Goal: Task Accomplishment & Management: Manage account settings

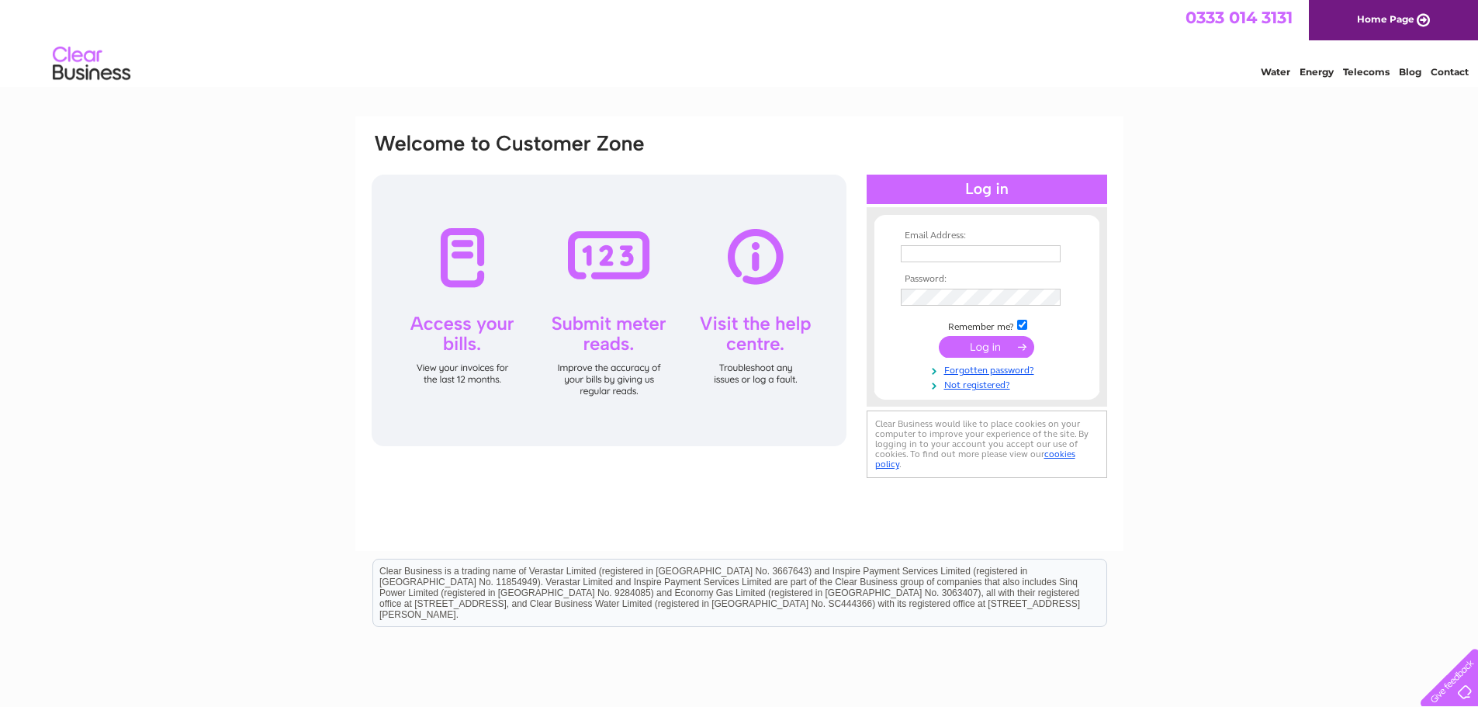
type input "[PERSON_NAME][EMAIL_ADDRESS][DOMAIN_NAME]"
click at [1373, 165] on div "Email Address: [PERSON_NAME][EMAIL_ADDRESS][DOMAIN_NAME] Password:" at bounding box center [739, 466] width 1478 height 700
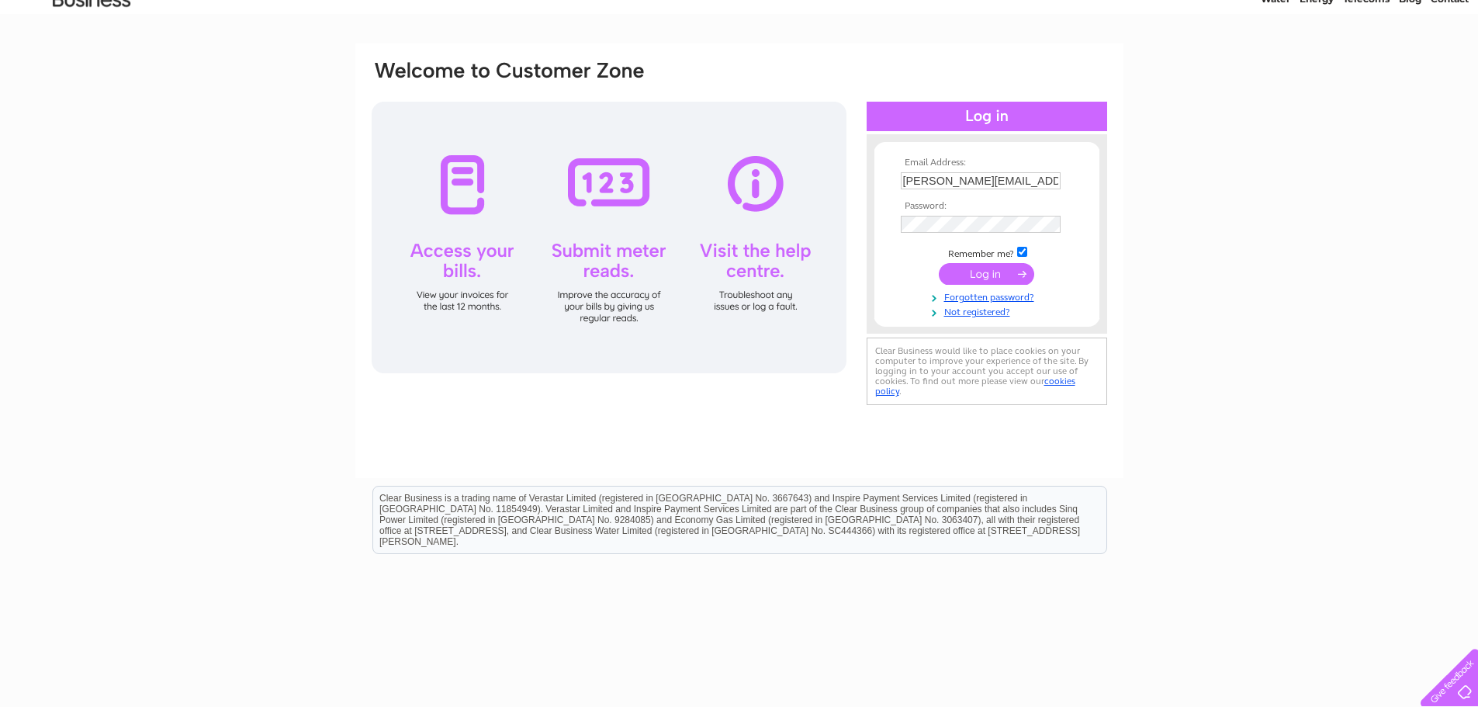
scroll to position [121, 0]
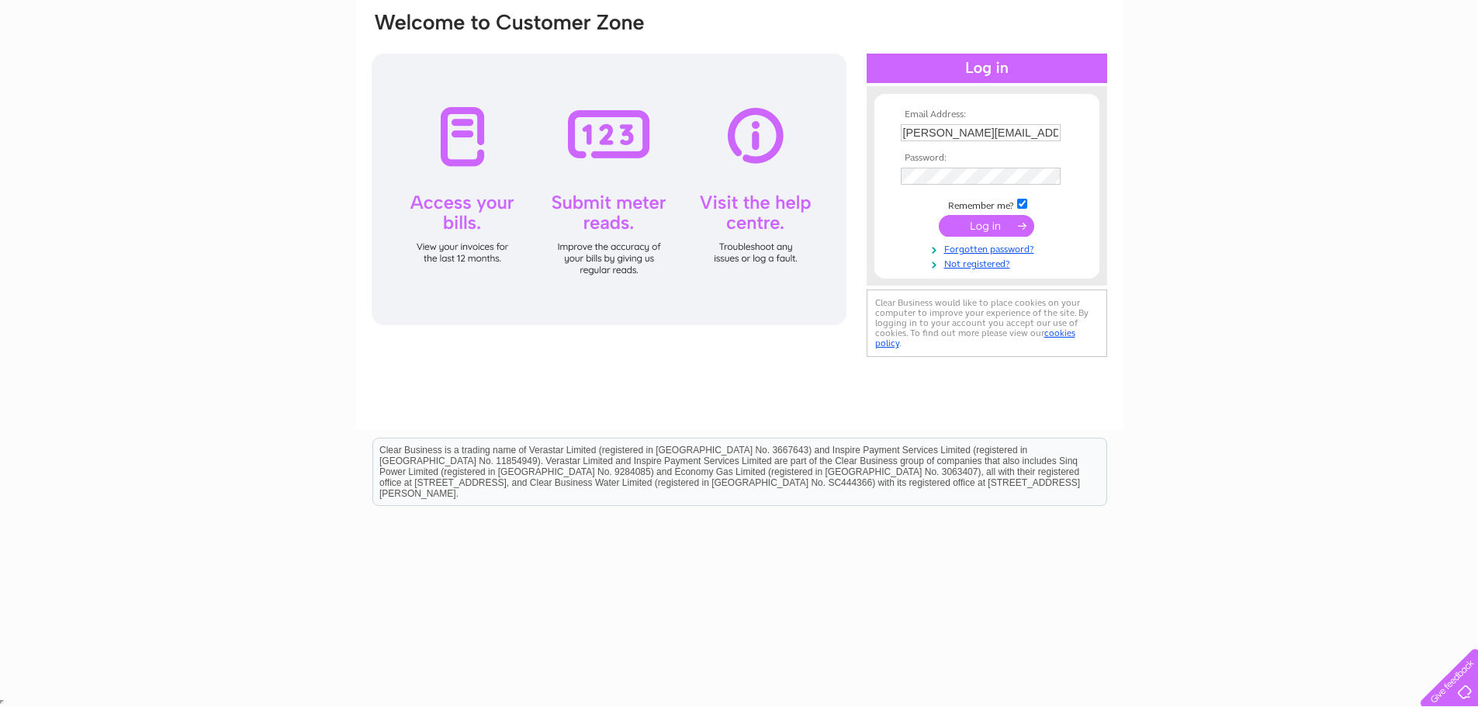
click at [1036, 135] on input "[PERSON_NAME][EMAIL_ADDRESS][DOMAIN_NAME]" at bounding box center [981, 132] width 160 height 17
click at [1036, 135] on input "john@tpg1870.co.uk" at bounding box center [981, 133] width 161 height 19
click at [946, 224] on input "submit" at bounding box center [986, 227] width 95 height 22
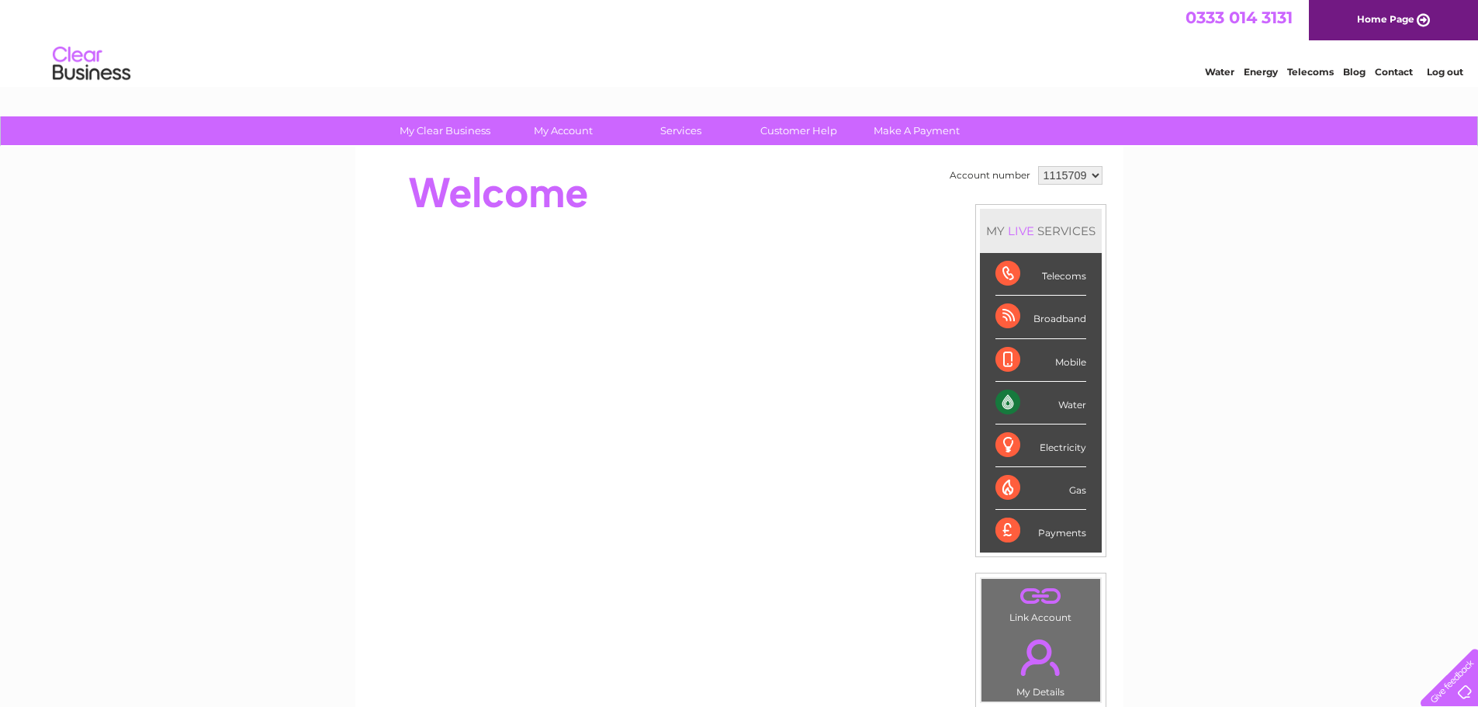
click at [1391, 67] on link "Contact" at bounding box center [1393, 72] width 38 height 12
click at [786, 130] on link "Customer Help" at bounding box center [799, 130] width 128 height 29
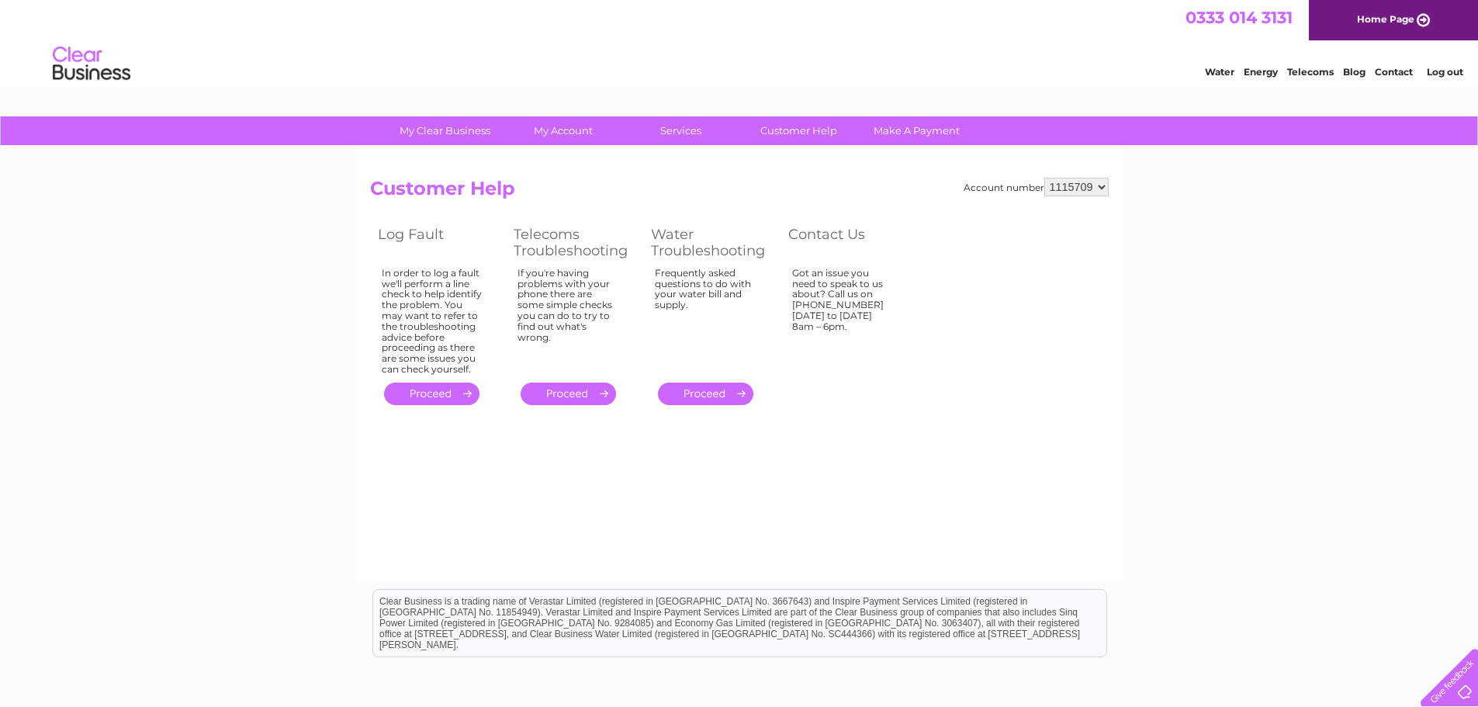
click at [1467, 684] on div at bounding box center [1446, 674] width 64 height 64
click at [1401, 65] on li "Contact" at bounding box center [1393, 70] width 38 height 16
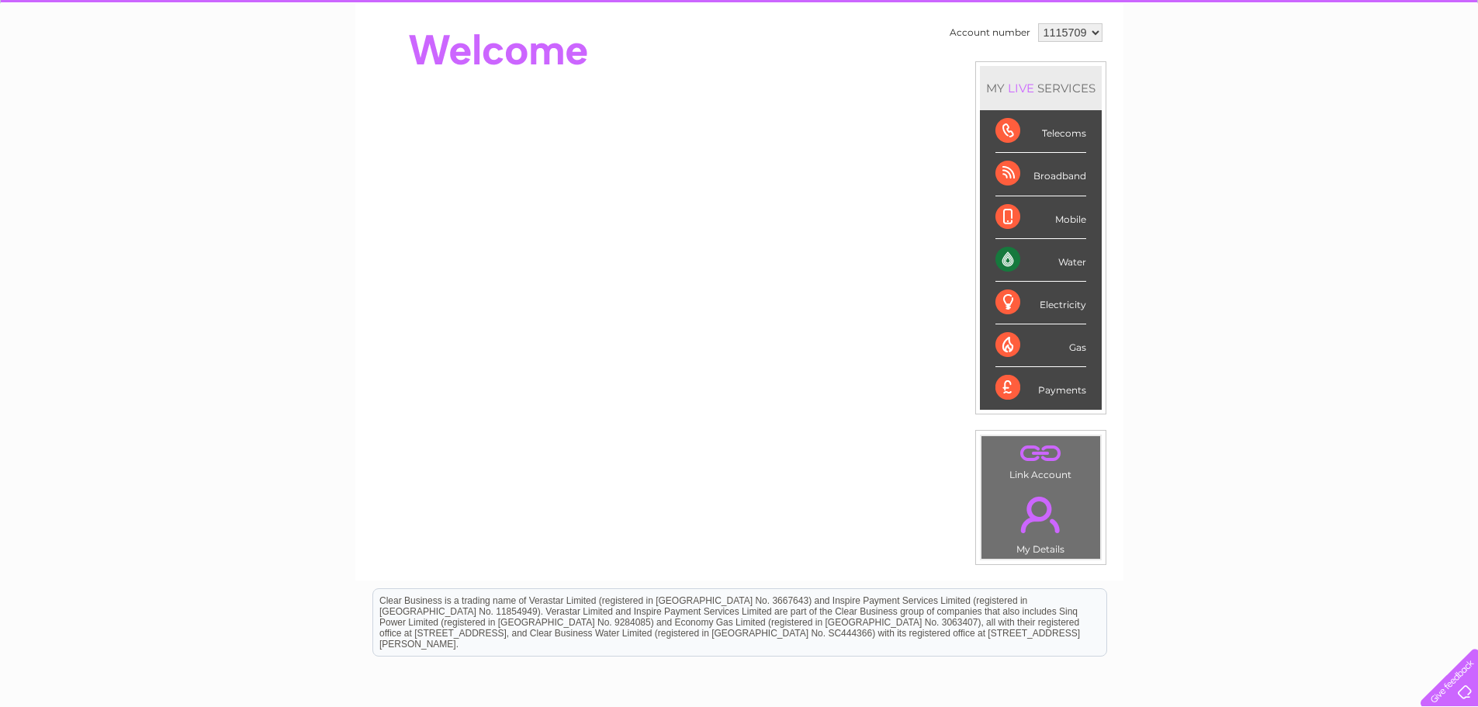
scroll to position [155, 0]
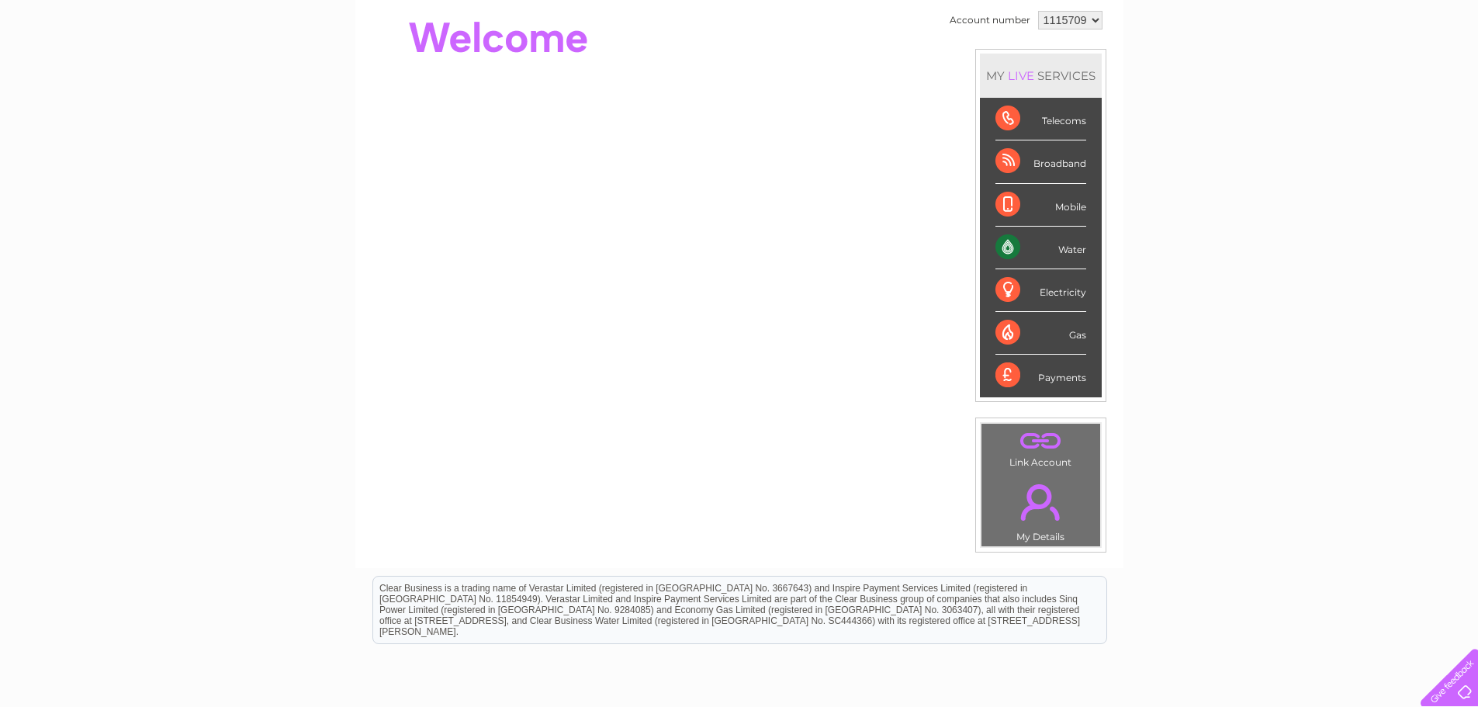
click at [1035, 518] on link "." at bounding box center [1040, 502] width 111 height 54
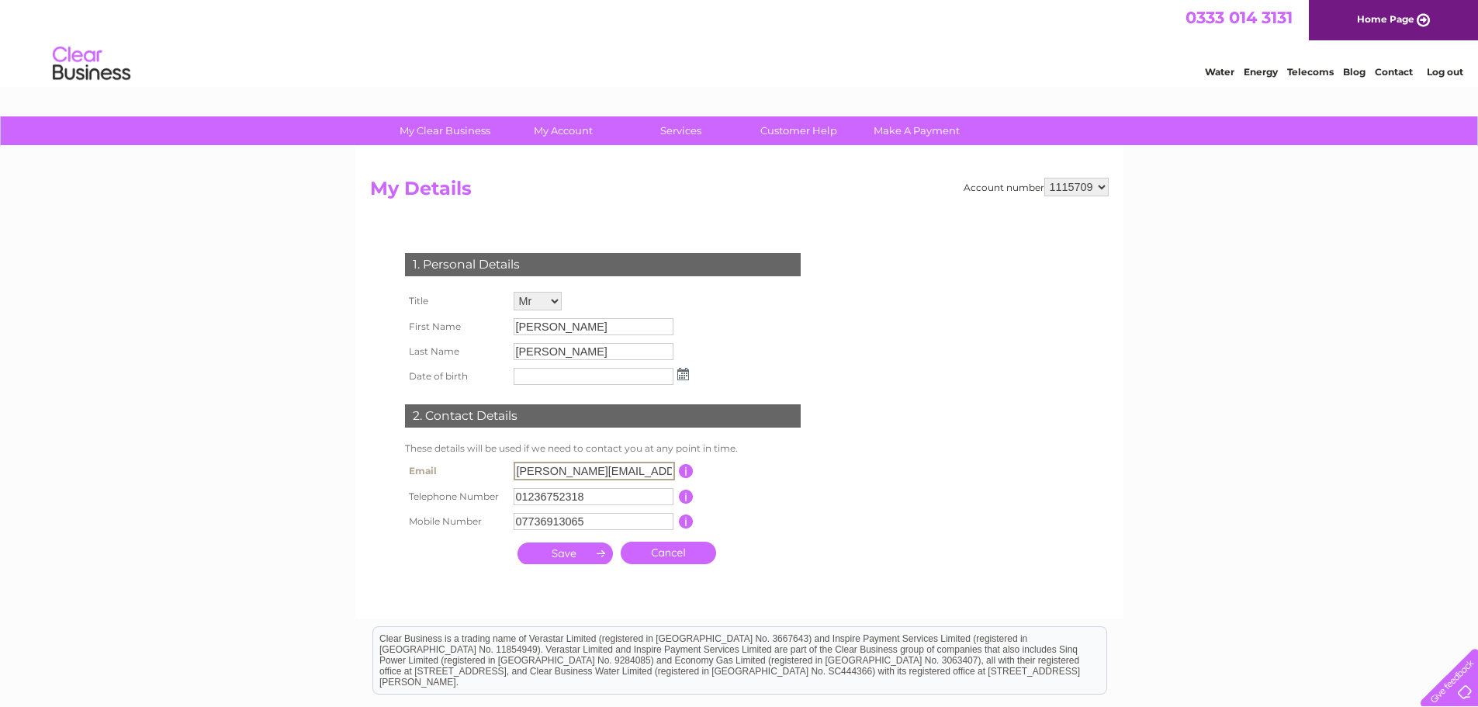
drag, startPoint x: 534, startPoint y: 467, endPoint x: 452, endPoint y: 461, distance: 82.5
click at [452, 461] on tr "Email john@tpg1870.co.uk This should be a valid email address" at bounding box center [609, 471] width 417 height 26
type input "contact@tpg1870.co.uk"
drag, startPoint x: 556, startPoint y: 330, endPoint x: 414, endPoint y: 309, distance: 143.5
click at [414, 309] on tbody "Title Mr Mrs Ms Miss Dr Rev Prof Other Mr First Name John Last Name Anderson Da…" at bounding box center [547, 339] width 292 height 102
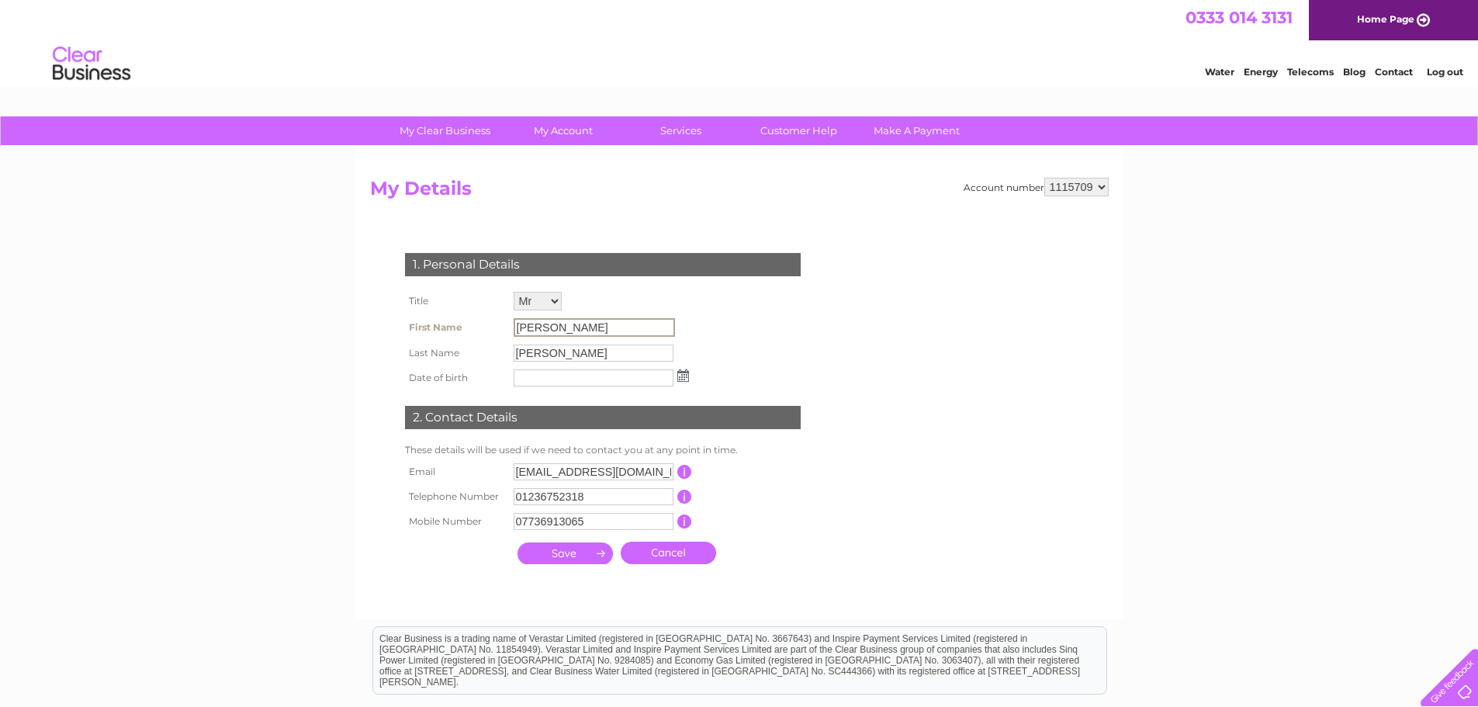
drag, startPoint x: 513, startPoint y: 320, endPoint x: 527, endPoint y: 324, distance: 14.7
click at [514, 320] on input "John" at bounding box center [593, 327] width 161 height 19
click at [534, 327] on input "John" at bounding box center [593, 327] width 161 height 19
click at [545, 329] on input "John" at bounding box center [593, 327] width 161 height 19
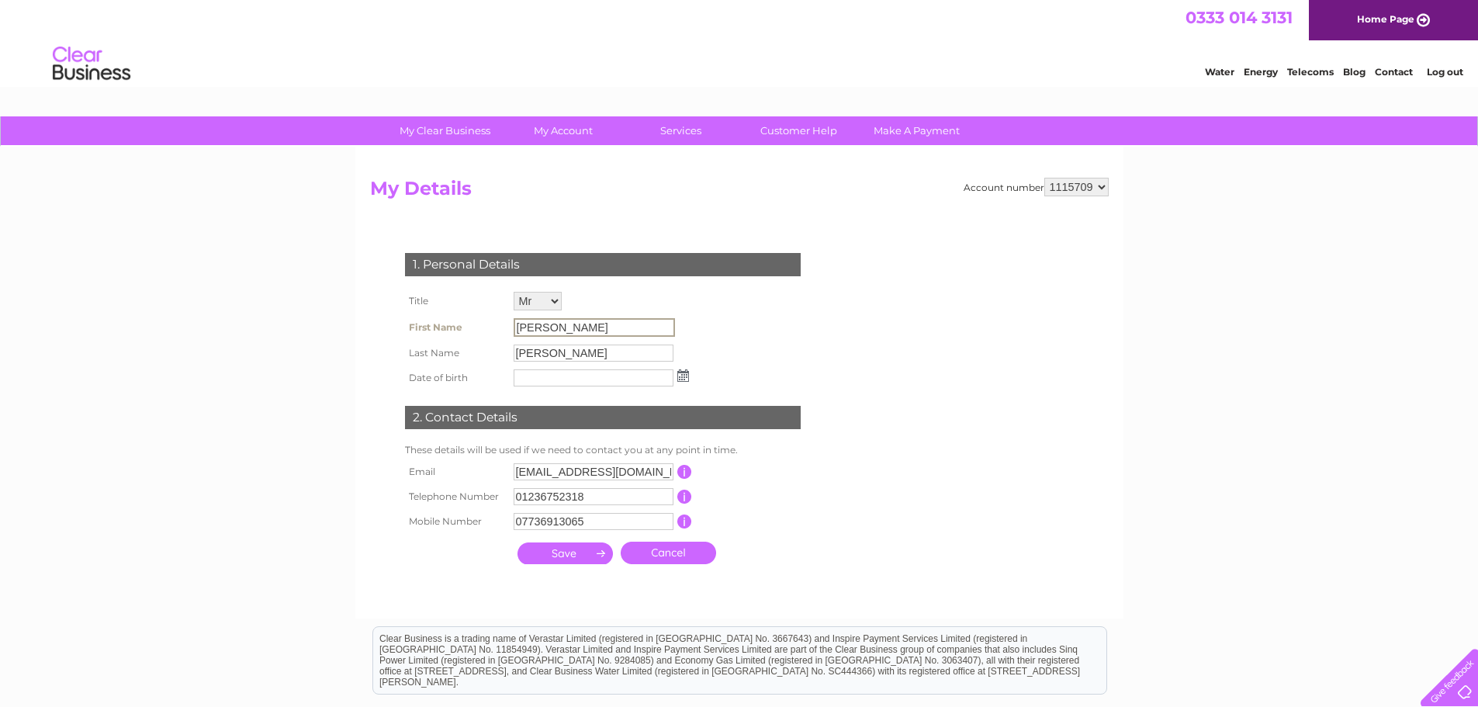
click at [591, 330] on input "John" at bounding box center [593, 327] width 161 height 19
click at [581, 326] on input "John" at bounding box center [593, 327] width 161 height 19
click at [565, 323] on input "[PERSON_NAME]" at bounding box center [593, 327] width 161 height 19
click at [592, 555] on input "submit" at bounding box center [564, 552] width 95 height 22
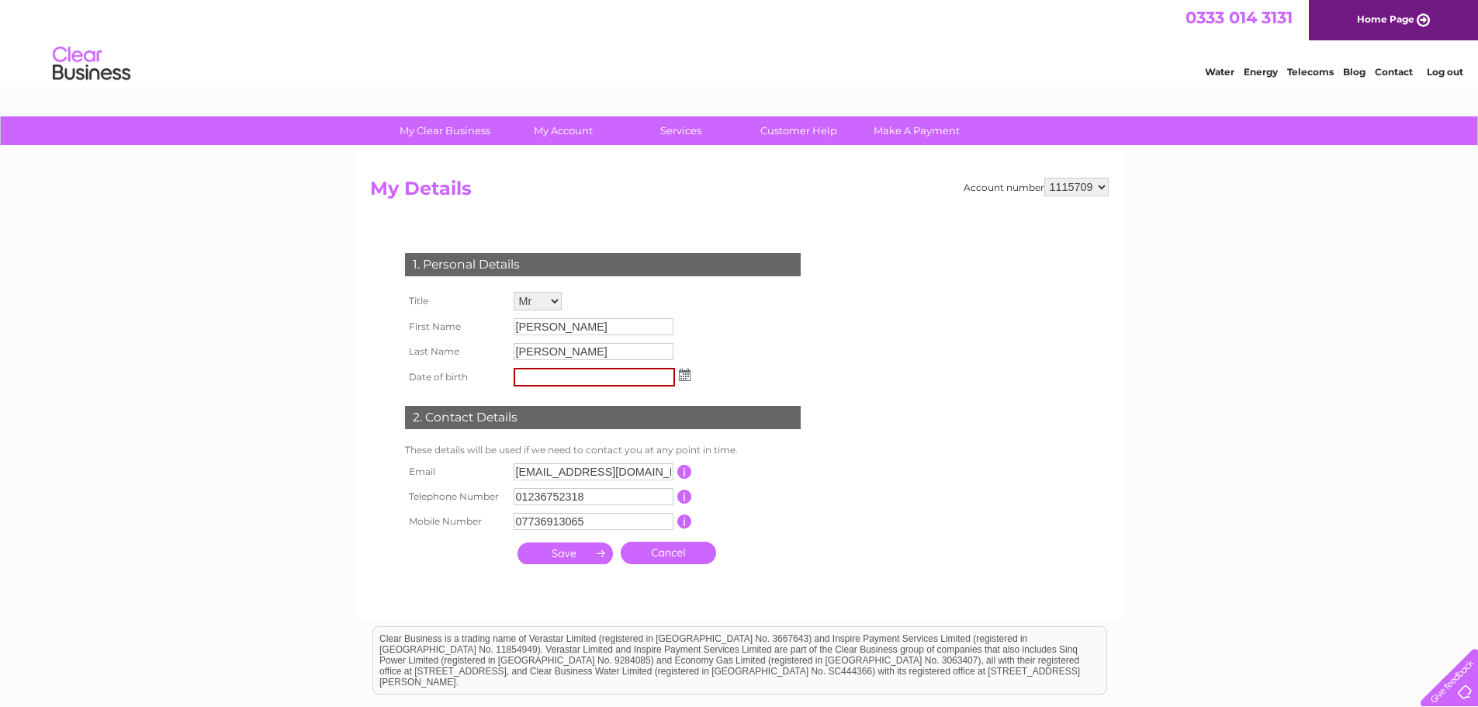
click at [592, 555] on input "submit" at bounding box center [564, 553] width 95 height 22
click at [814, 134] on link "Customer Help" at bounding box center [799, 130] width 128 height 29
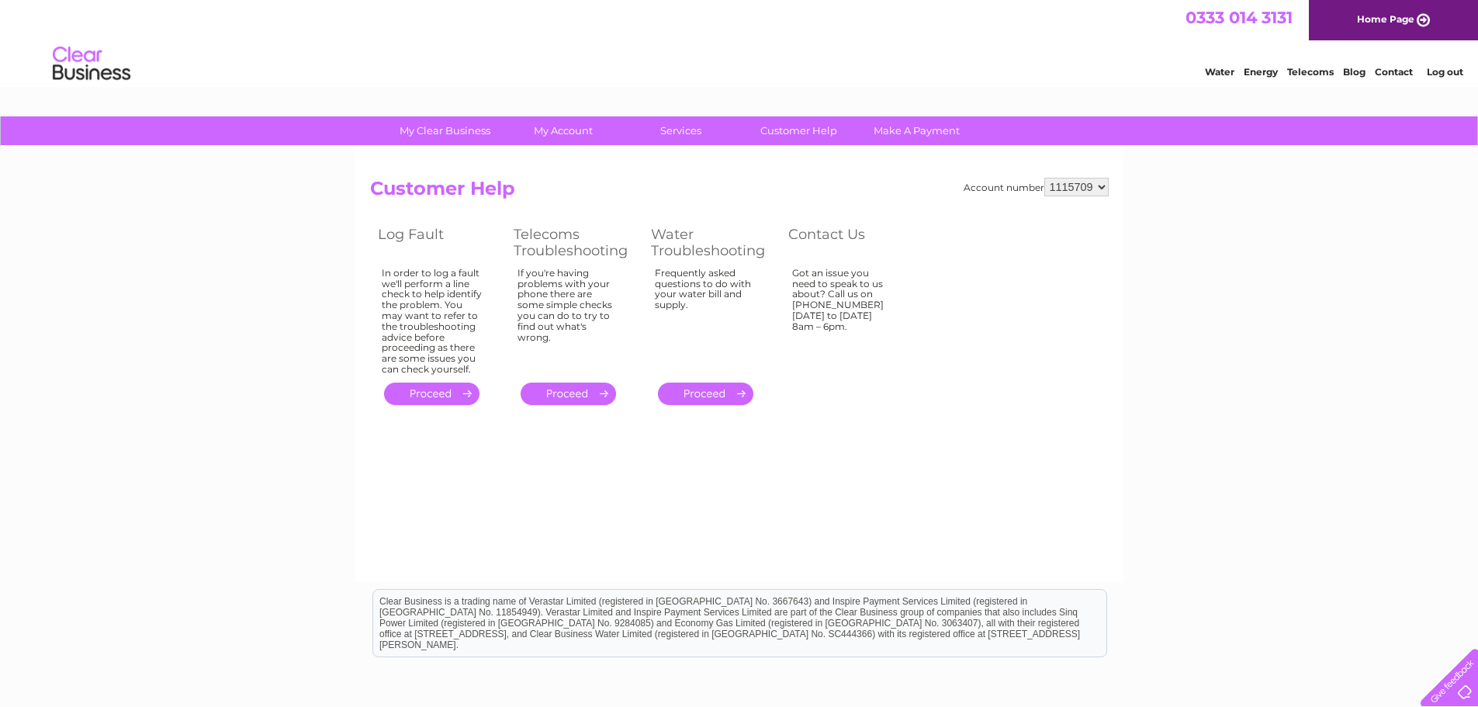
click at [1374, 70] on link "Contact" at bounding box center [1393, 72] width 38 height 12
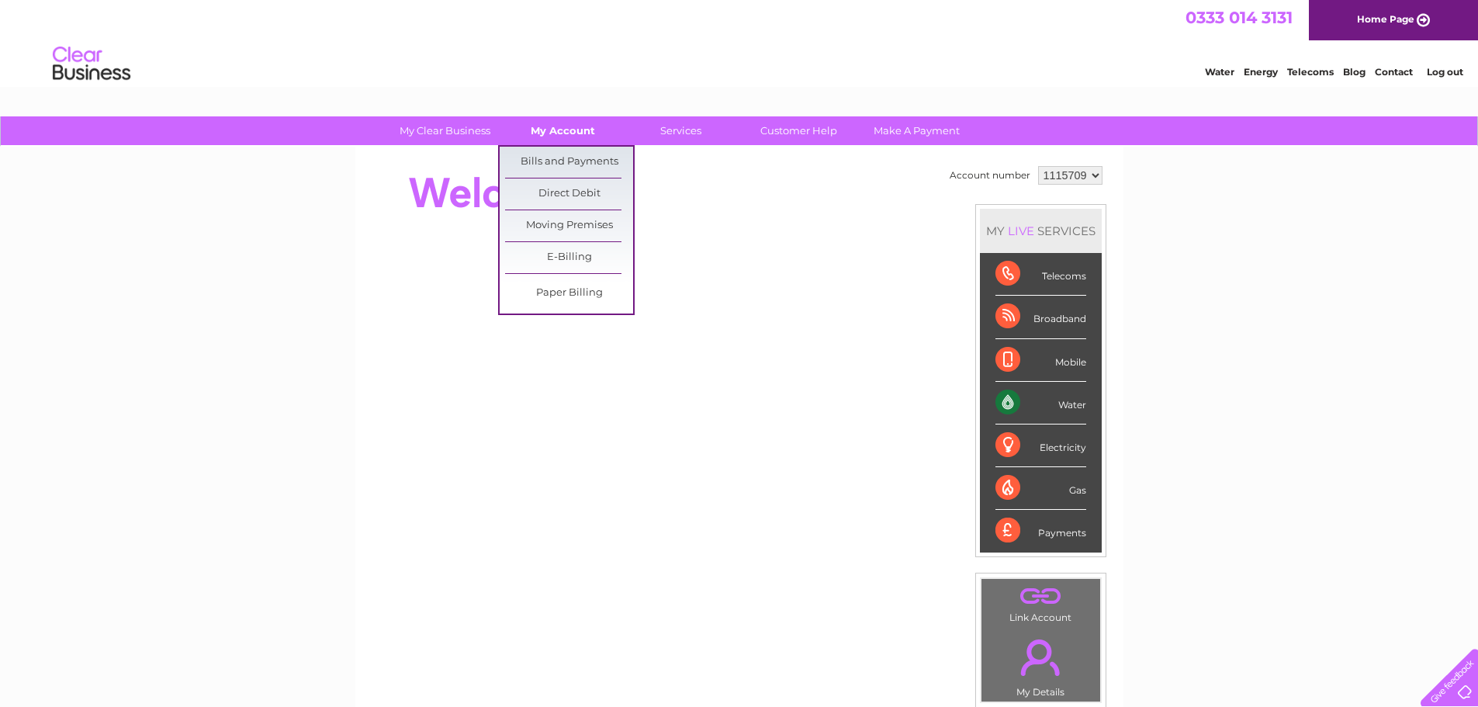
click at [560, 123] on link "My Account" at bounding box center [563, 130] width 128 height 29
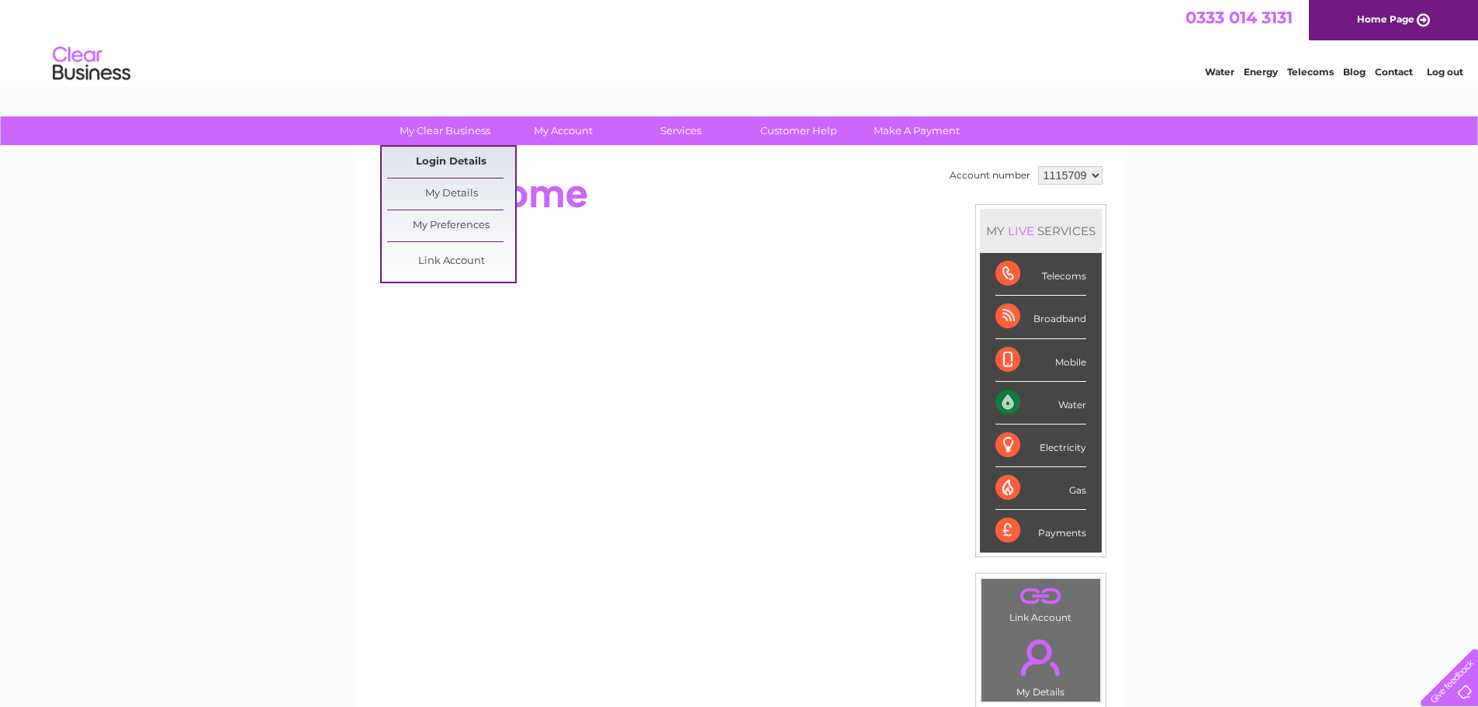
click at [430, 163] on link "Login Details" at bounding box center [451, 162] width 128 height 31
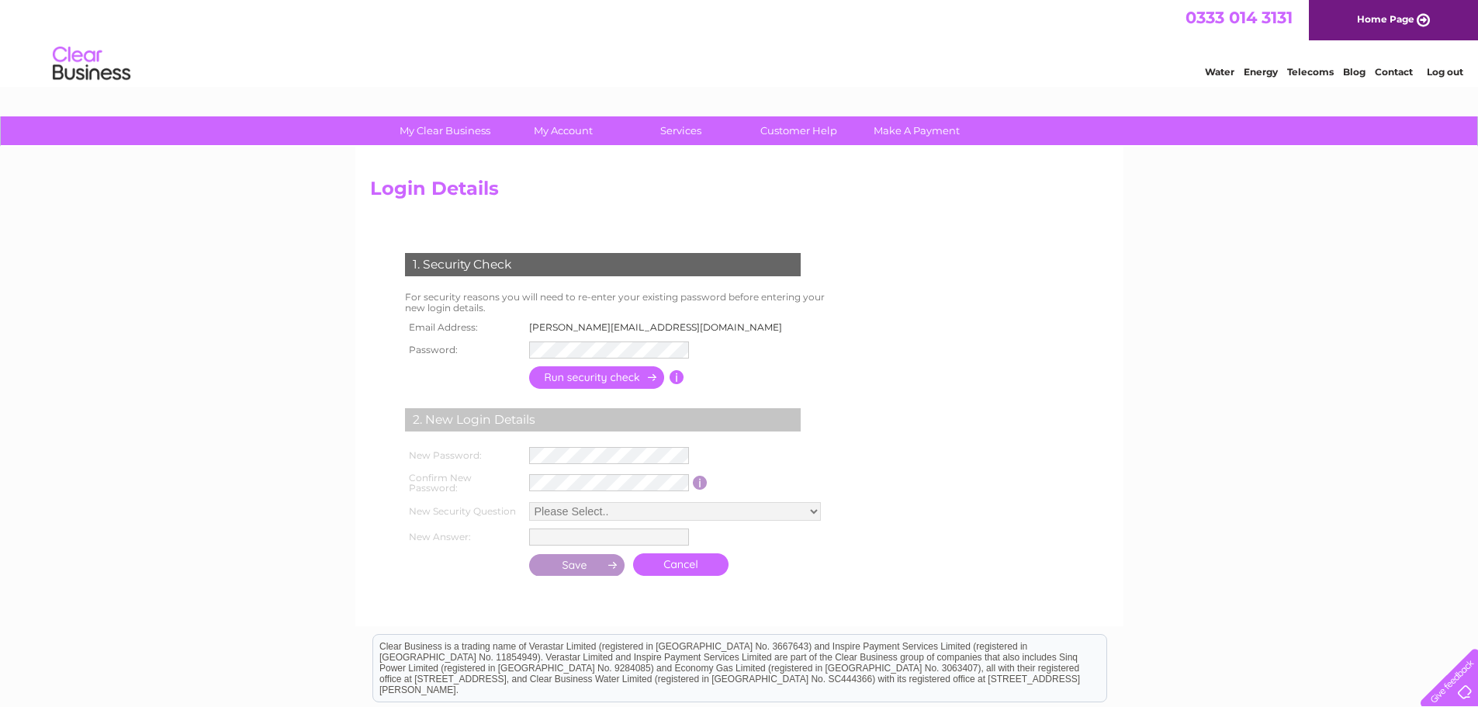
click at [573, 326] on td "[PERSON_NAME][EMAIL_ADDRESS][DOMAIN_NAME]" at bounding box center [660, 327] width 270 height 20
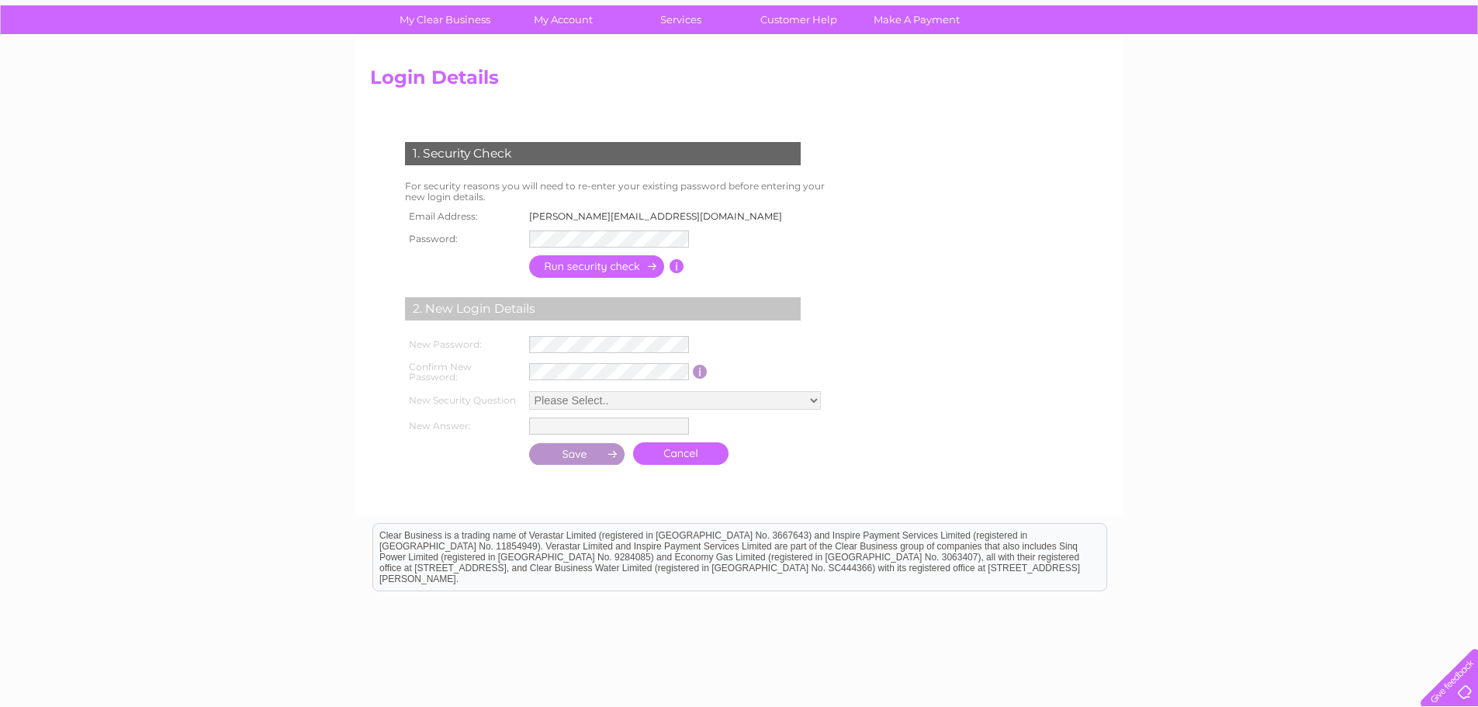
scroll to position [78, 0]
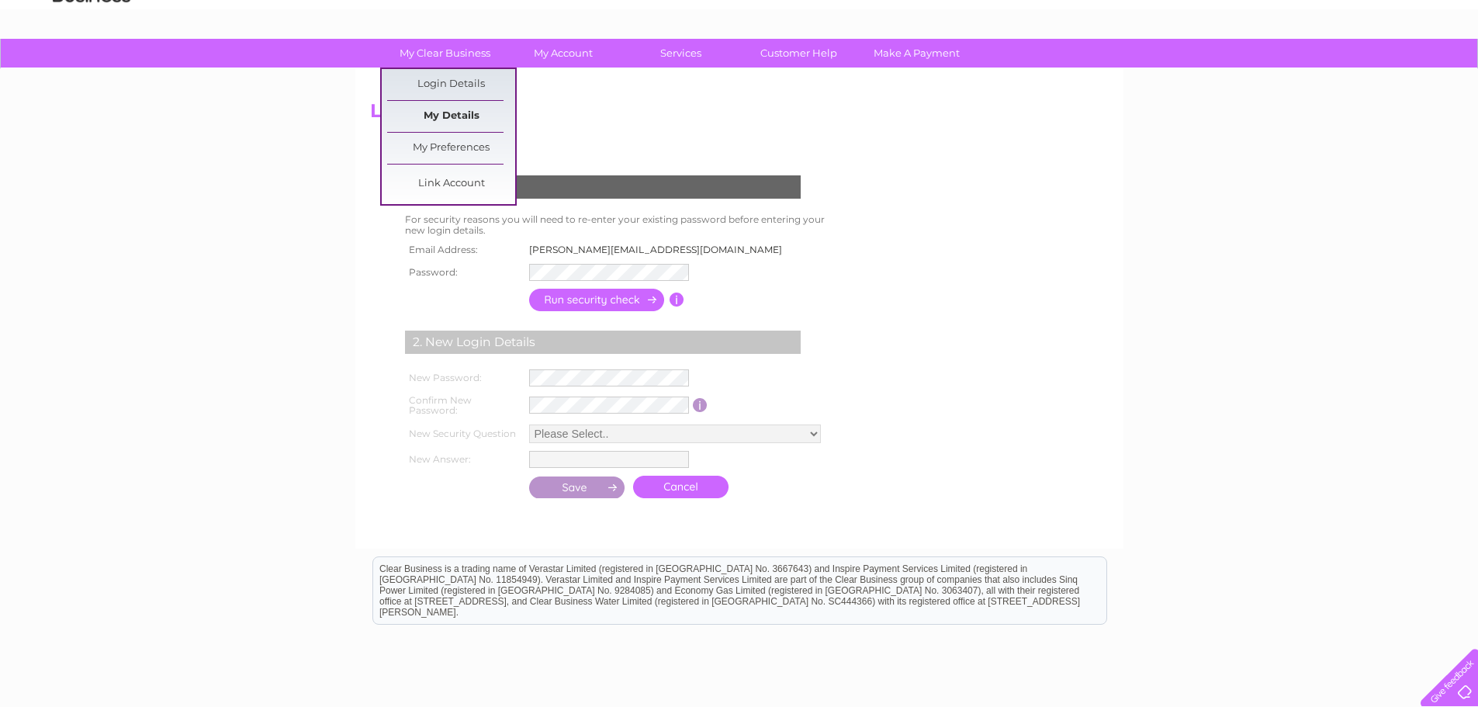
click at [439, 115] on link "My Details" at bounding box center [451, 116] width 128 height 31
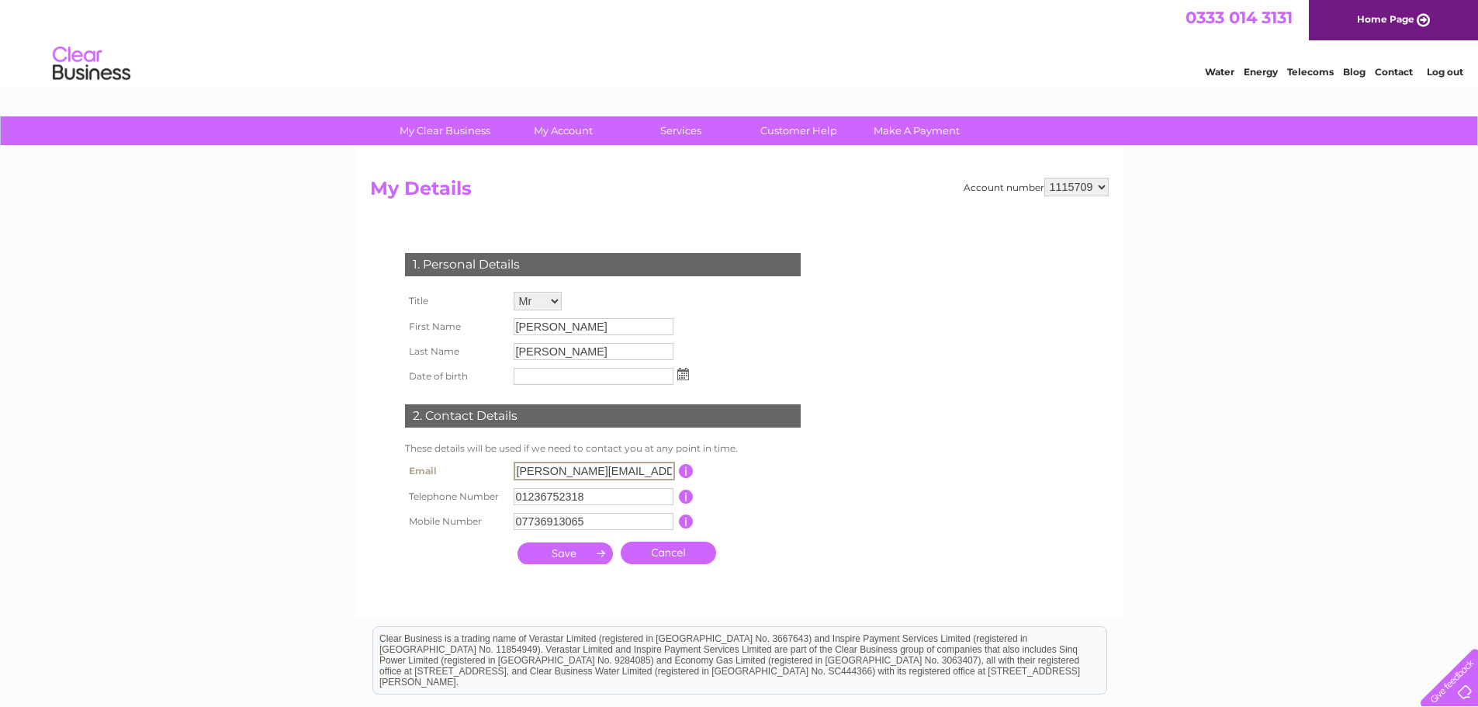
drag, startPoint x: 534, startPoint y: 468, endPoint x: 484, endPoint y: 464, distance: 50.6
click at [484, 464] on tr "Email [PERSON_NAME][EMAIL_ADDRESS][DOMAIN_NAME] This should be a valid email ad…" at bounding box center [609, 471] width 417 height 26
type input "[EMAIL_ADDRESS][DOMAIN_NAME]"
drag, startPoint x: 610, startPoint y: 379, endPoint x: 637, endPoint y: 377, distance: 26.5
click at [621, 379] on input "text" at bounding box center [593, 376] width 160 height 17
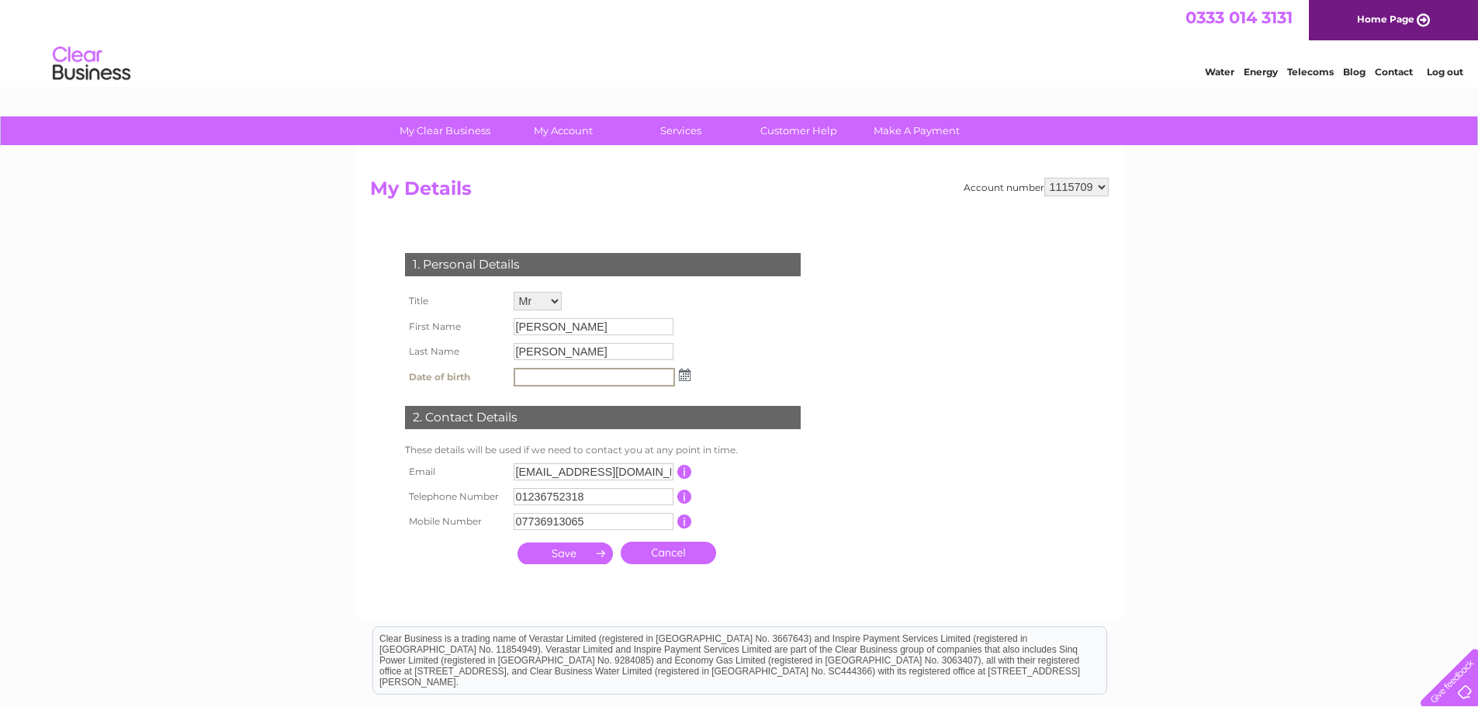
click at [683, 375] on img at bounding box center [685, 374] width 12 height 12
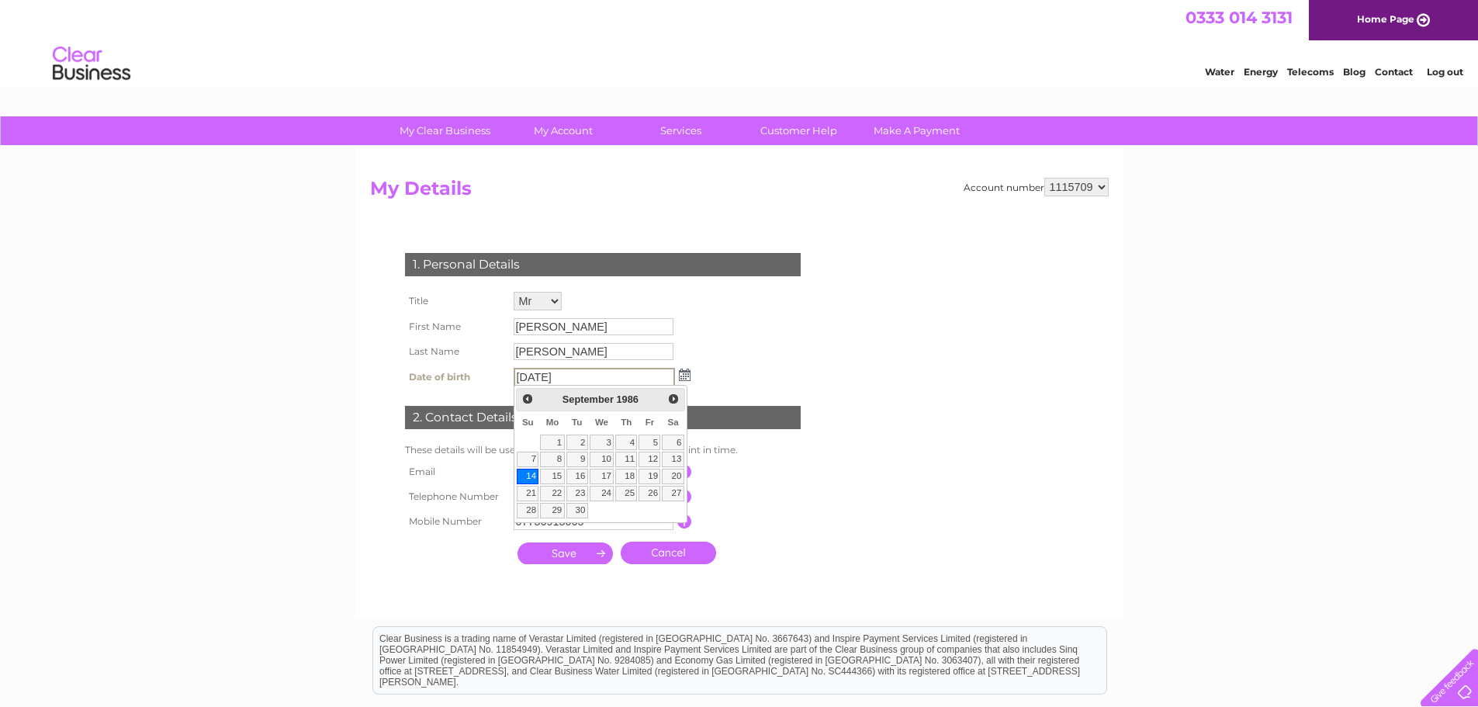
type input "[DATE]"
click at [538, 475] on link "14" at bounding box center [528, 476] width 22 height 16
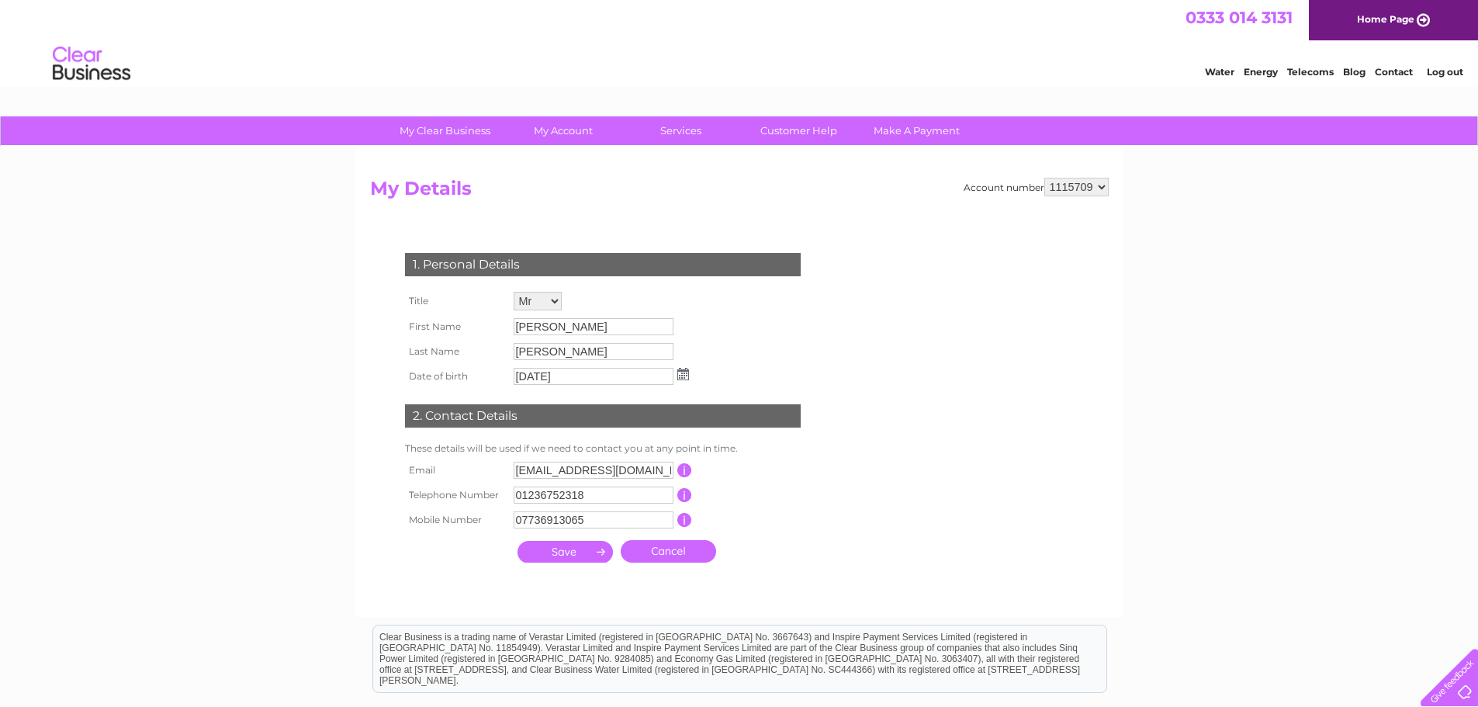
click at [539, 552] on input "submit" at bounding box center [564, 552] width 95 height 22
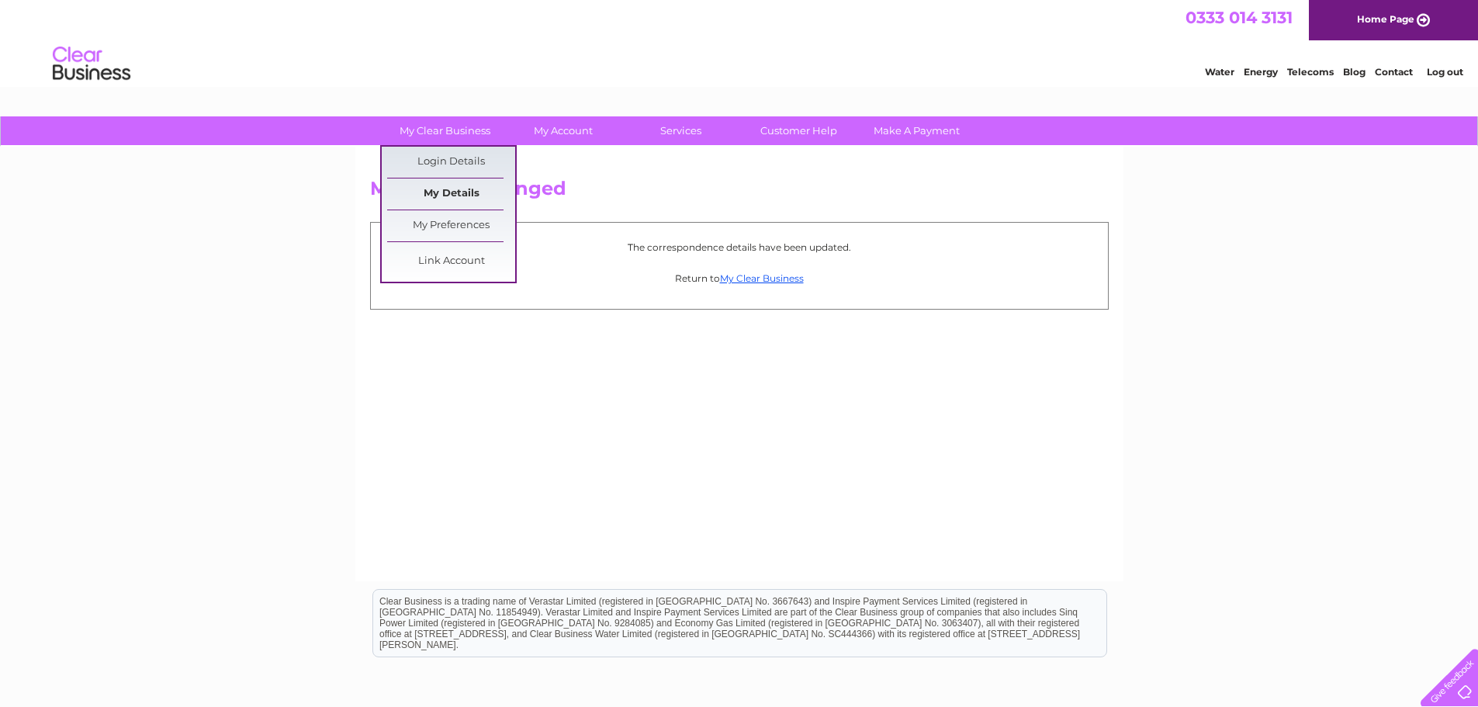
click at [451, 195] on link "My Details" at bounding box center [451, 193] width 128 height 31
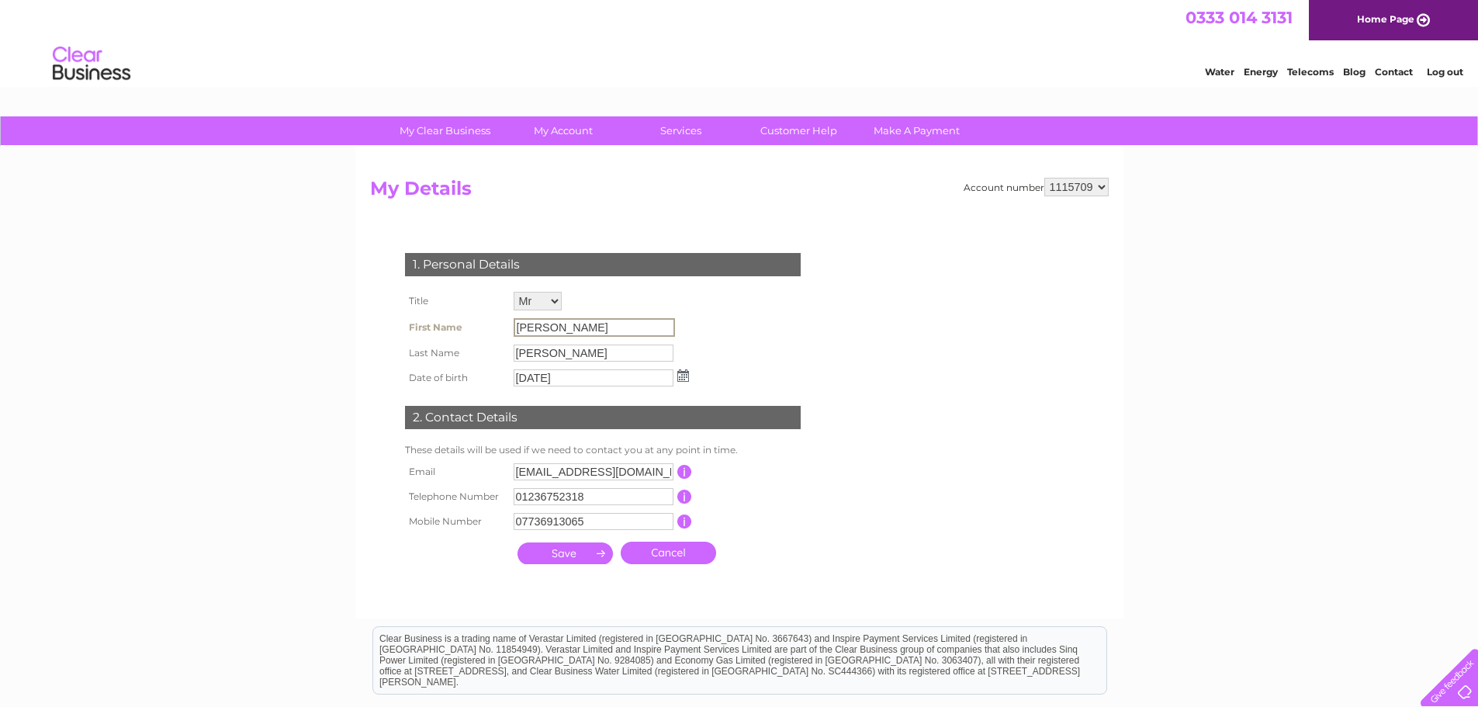
drag, startPoint x: 551, startPoint y: 330, endPoint x: 496, endPoint y: 320, distance: 55.1
click at [496, 320] on tr "First Name John" at bounding box center [547, 327] width 292 height 26
click at [624, 304] on td "Mr Mrs Ms Miss Dr Rev Prof Other" at bounding box center [601, 301] width 183 height 26
click at [722, 327] on div "1. Personal Details Title Mr Mrs Ms Miss Dr Rev Prof Other First Name John Last…" at bounding box center [606, 403] width 472 height 333
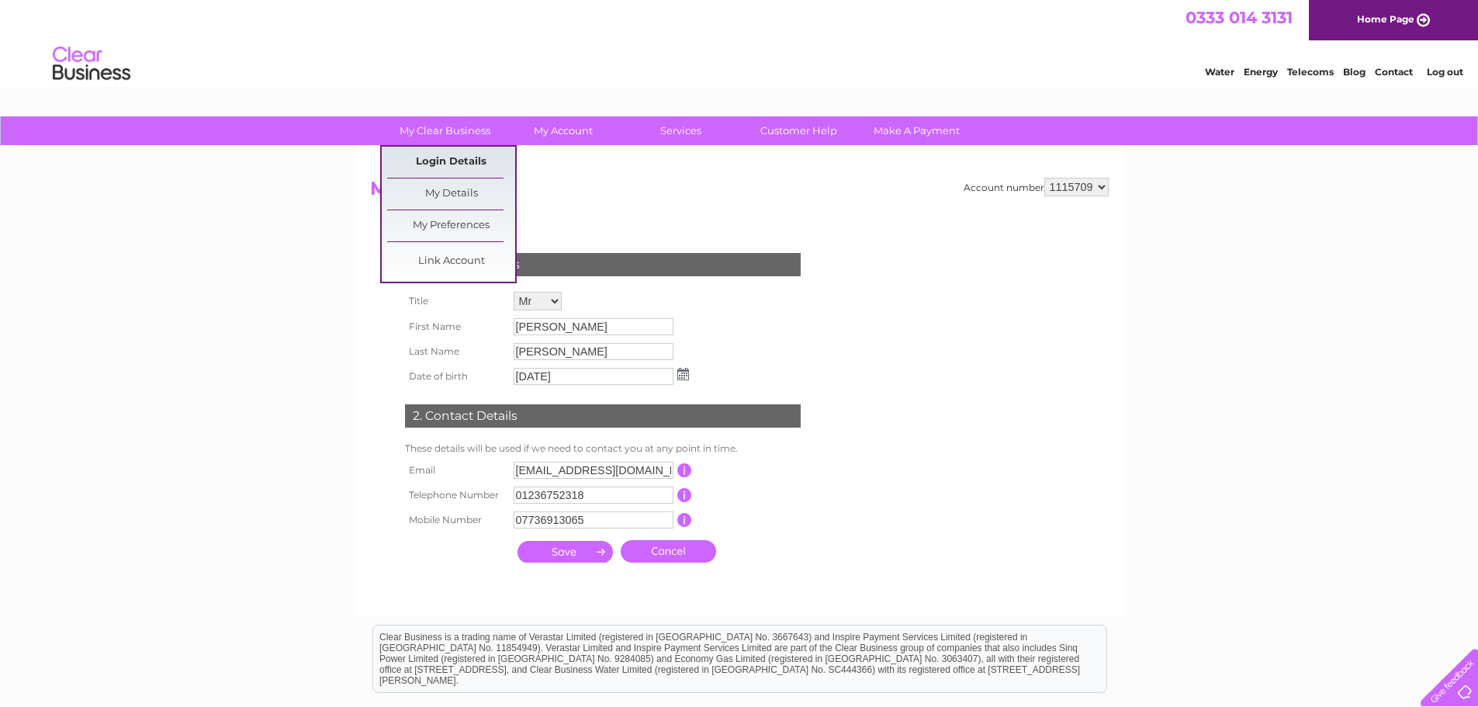
click at [445, 161] on link "Login Details" at bounding box center [451, 162] width 128 height 31
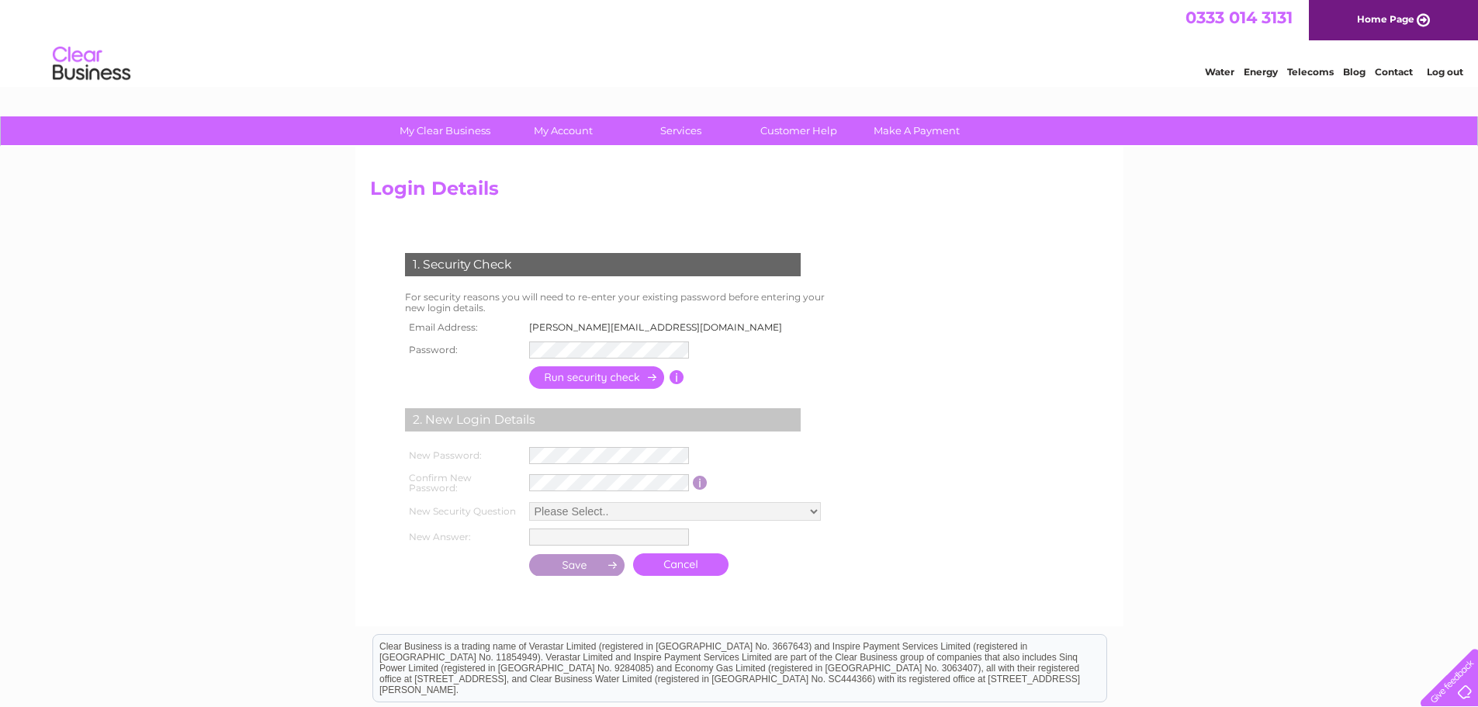
click at [584, 329] on td "[PERSON_NAME][EMAIL_ADDRESS][DOMAIN_NAME]" at bounding box center [660, 327] width 270 height 20
